Goal: Navigation & Orientation: Find specific page/section

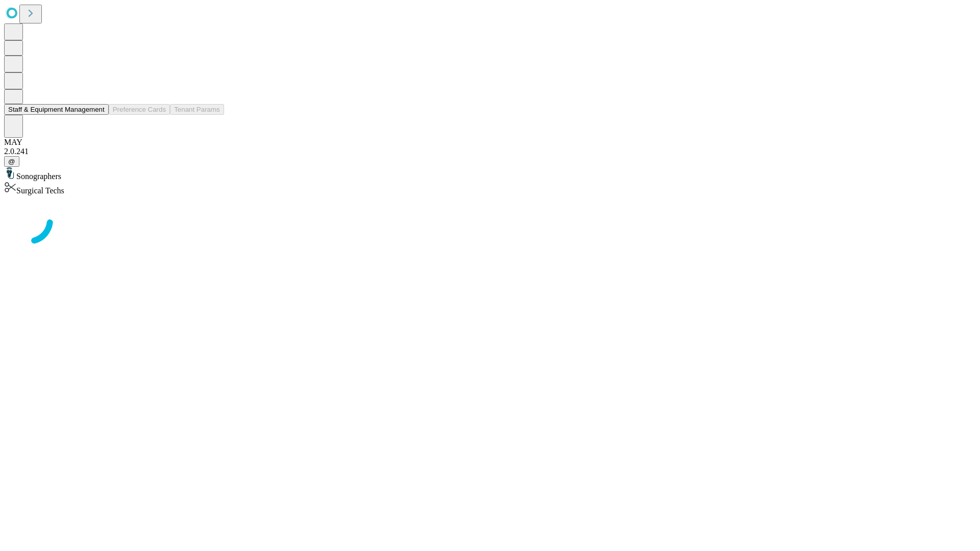
click at [97, 115] on button "Staff & Equipment Management" at bounding box center [56, 109] width 105 height 11
